Goal: Information Seeking & Learning: Learn about a topic

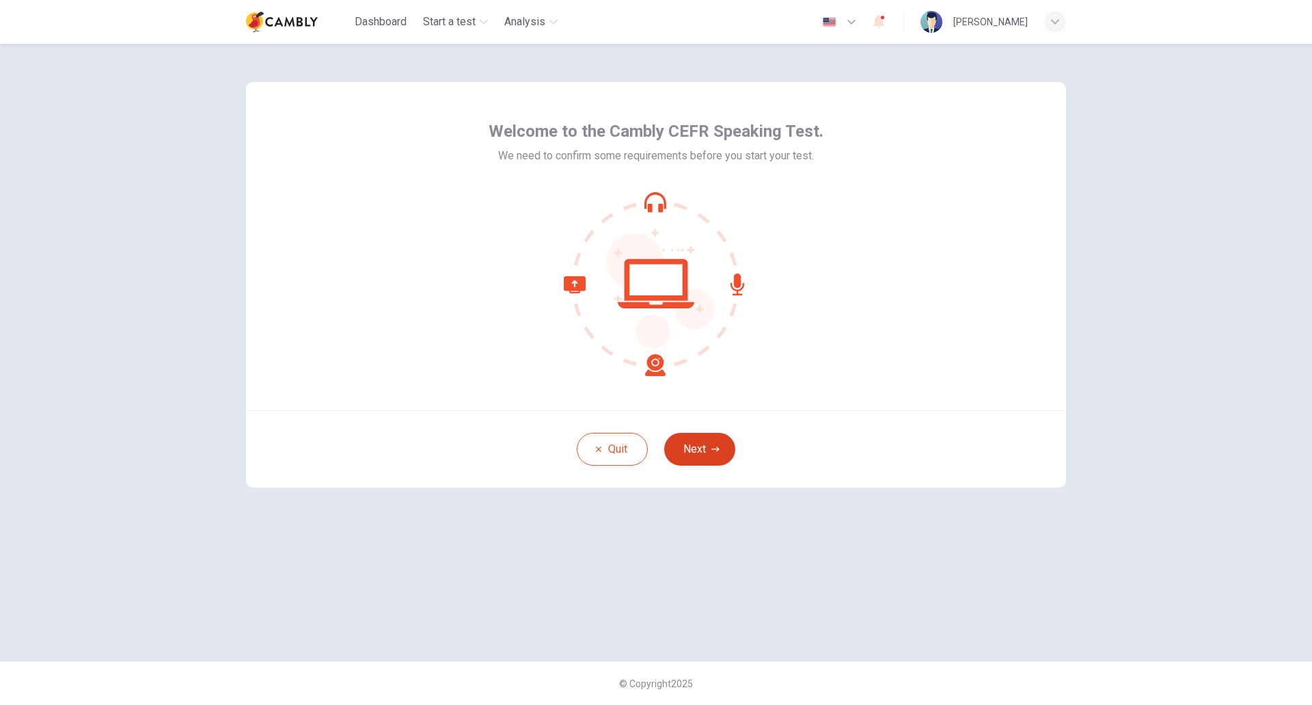
click at [700, 442] on button "Next" at bounding box center [699, 449] width 71 height 33
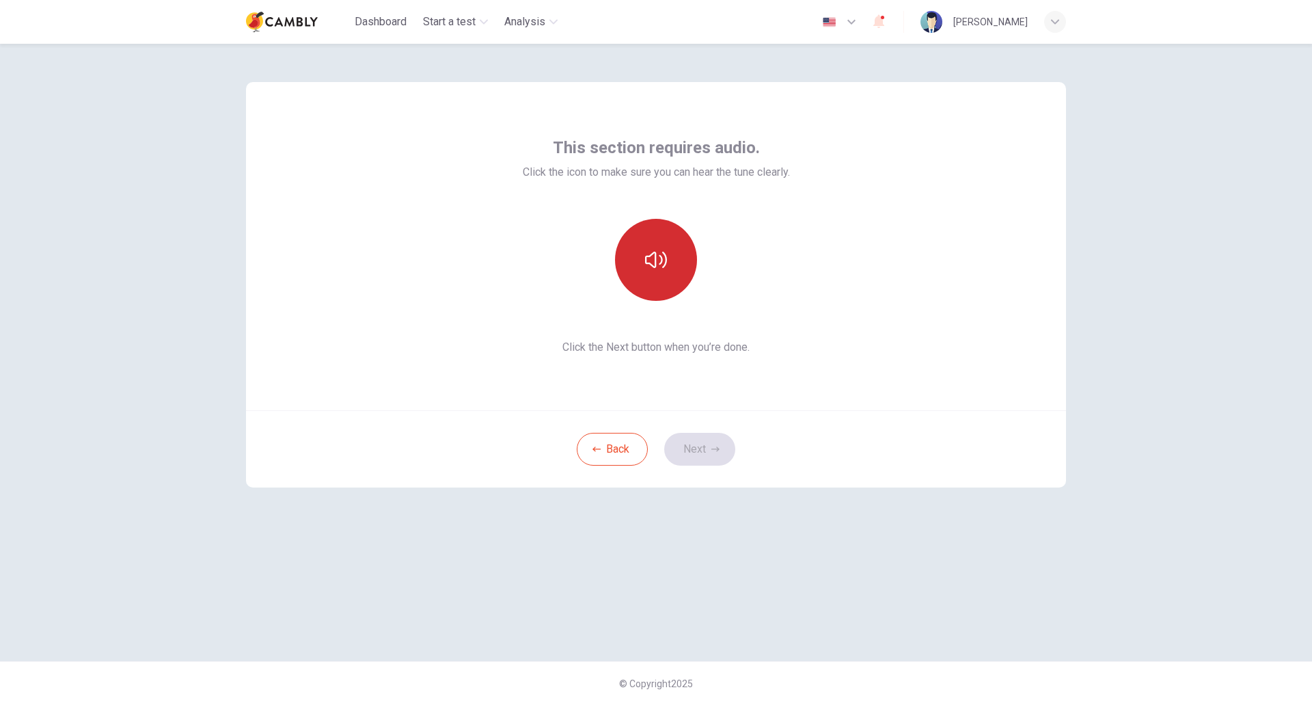
click at [665, 258] on icon "button" at bounding box center [656, 260] width 22 height 22
click at [698, 440] on button "Next" at bounding box center [699, 449] width 71 height 33
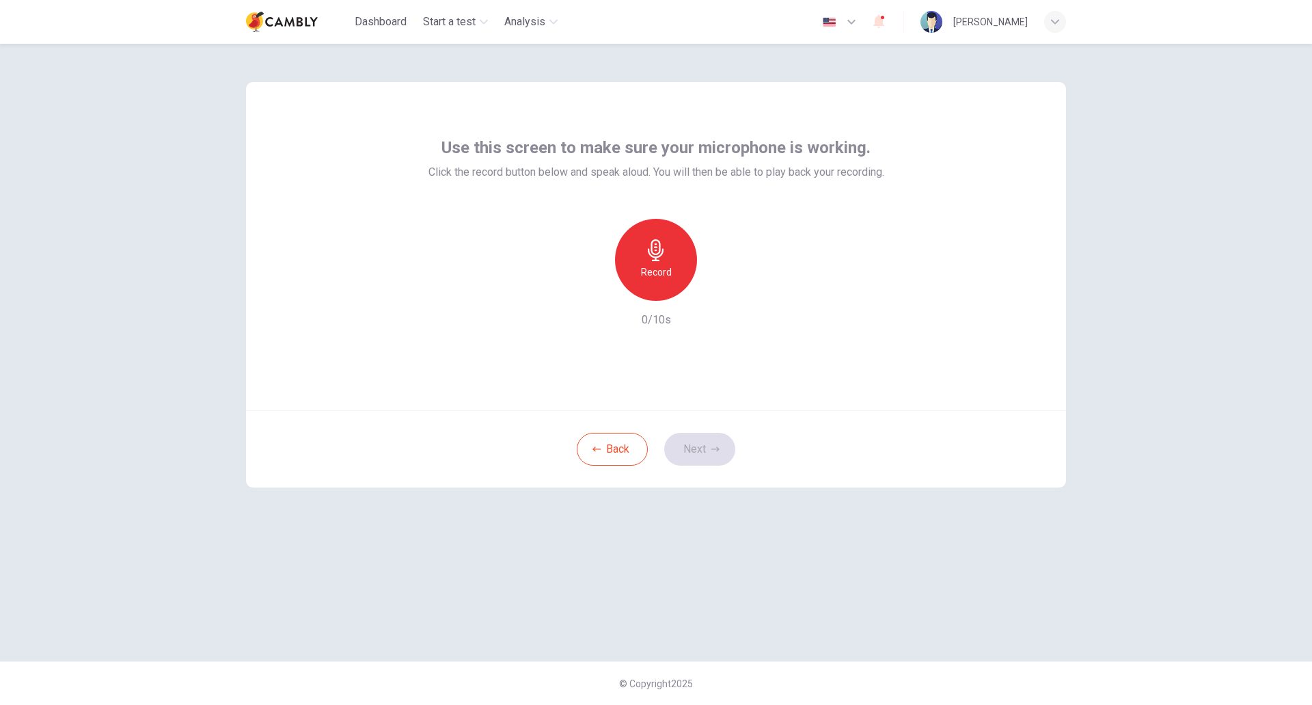
click at [662, 249] on icon "button" at bounding box center [656, 250] width 22 height 22
click at [700, 448] on button "Next" at bounding box center [699, 449] width 71 height 33
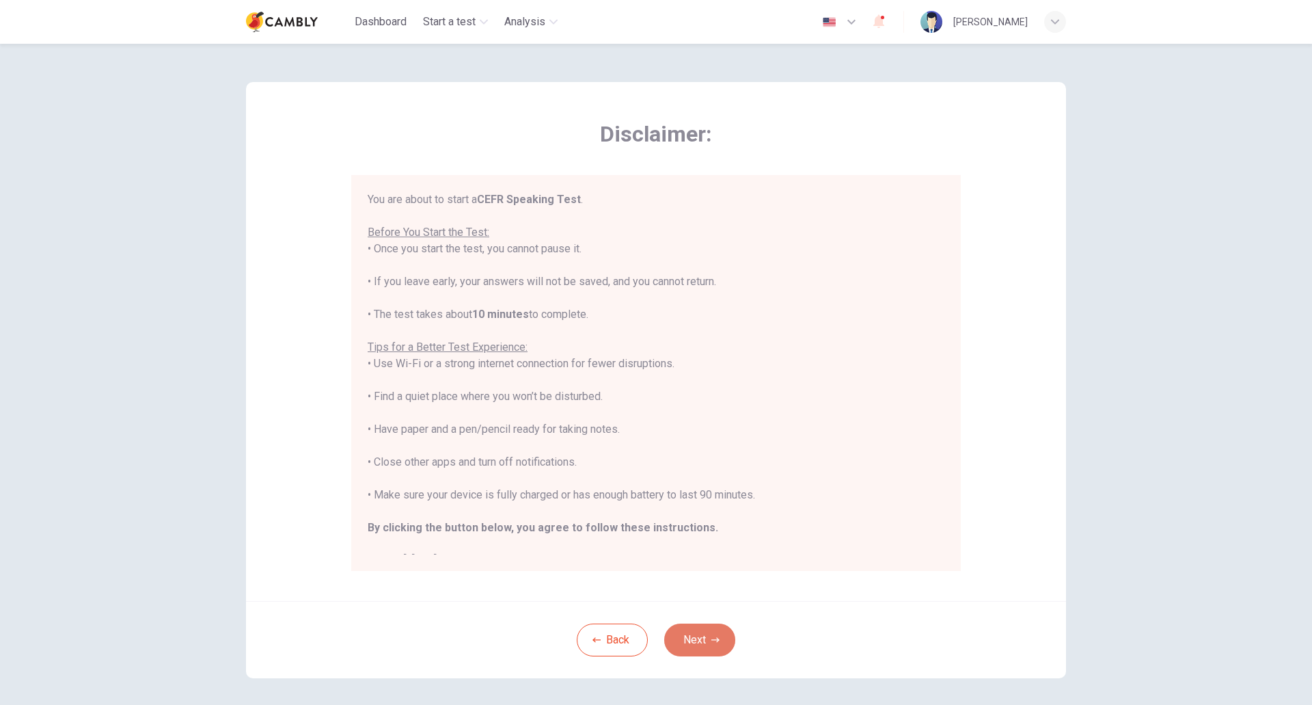
click at [698, 636] on button "Next" at bounding box center [699, 639] width 71 height 33
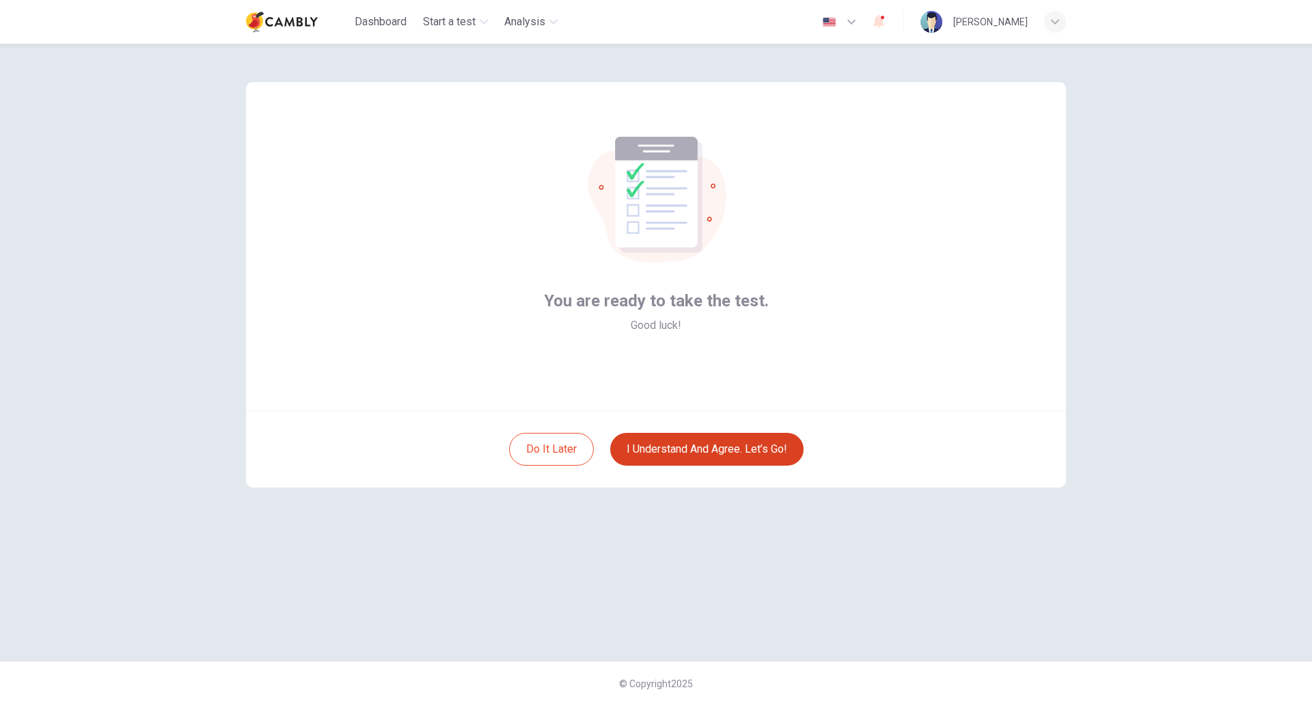
click at [720, 451] on button "I understand and agree. Let’s go!" at bounding box center [706, 449] width 193 height 33
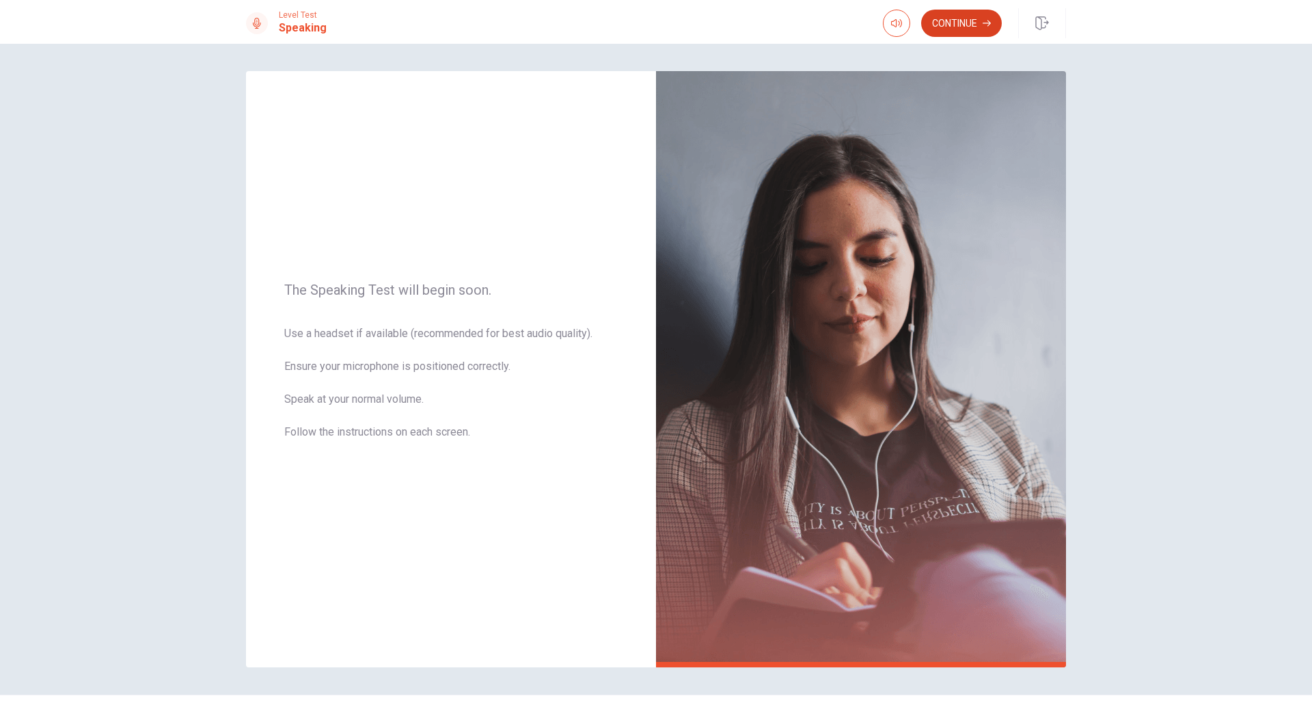
click at [973, 23] on button "Continue" at bounding box center [961, 23] width 81 height 27
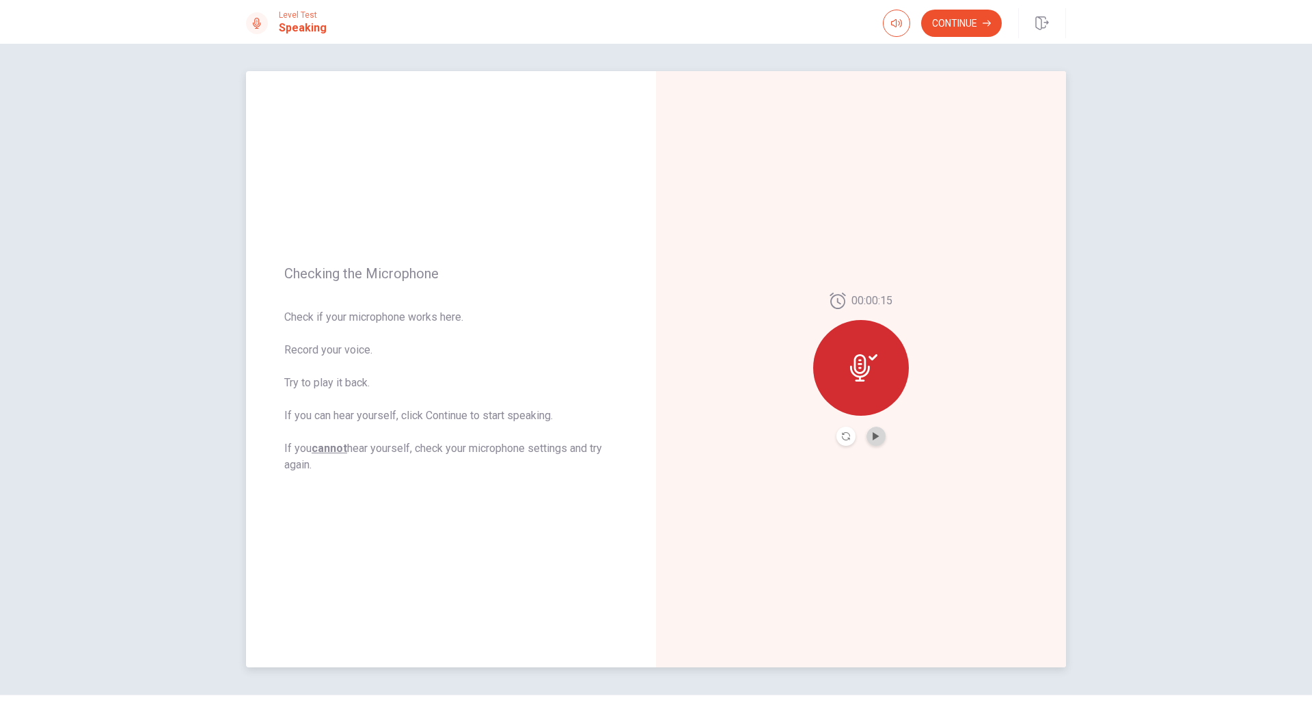
click at [867, 433] on button "Play Audio" at bounding box center [876, 435] width 19 height 19
click at [963, 19] on button "Continue" at bounding box center [961, 23] width 81 height 27
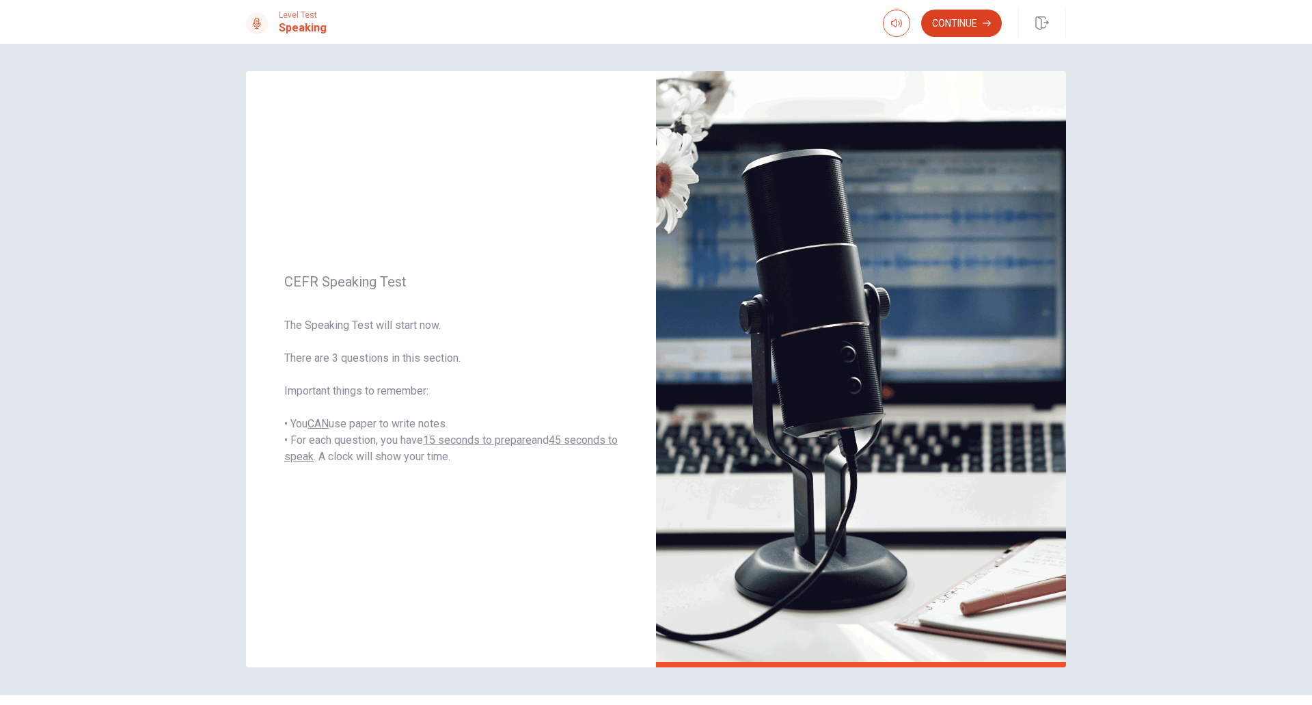
click at [963, 19] on button "Continue" at bounding box center [961, 23] width 81 height 27
